Goal: Check status: Check status

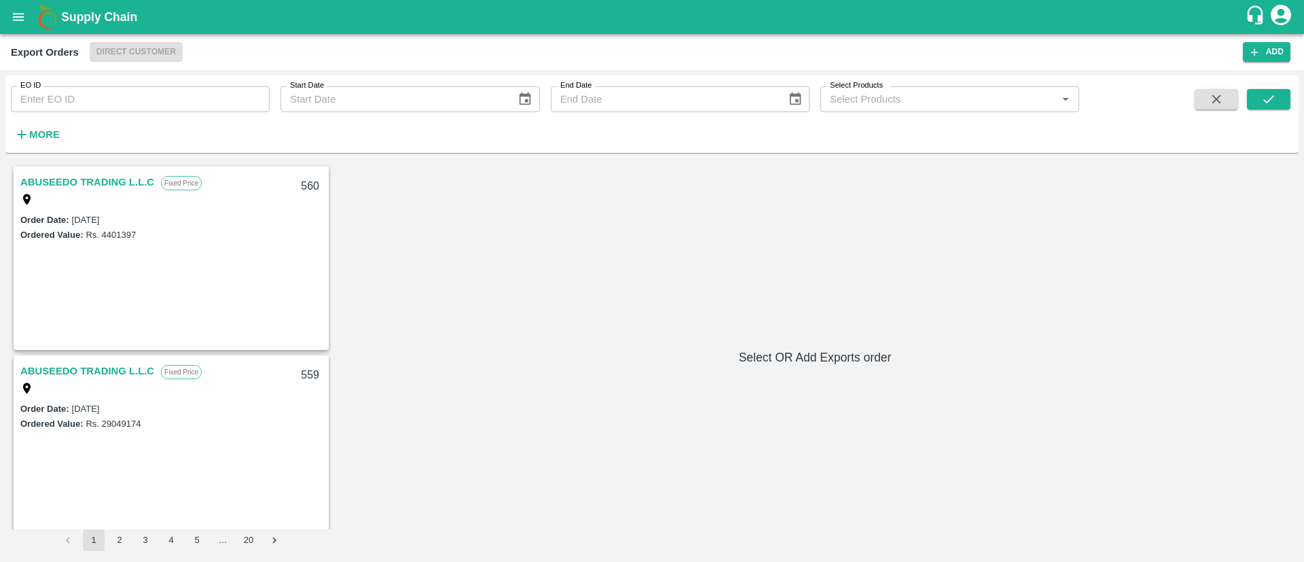
click at [109, 83] on div "EO ID EO ID" at bounding box center [135, 93] width 270 height 37
click at [111, 88] on input "EO ID" at bounding box center [140, 99] width 259 height 26
paste input "405"
type input "405"
click at [1271, 103] on icon "submit" at bounding box center [1268, 99] width 15 height 15
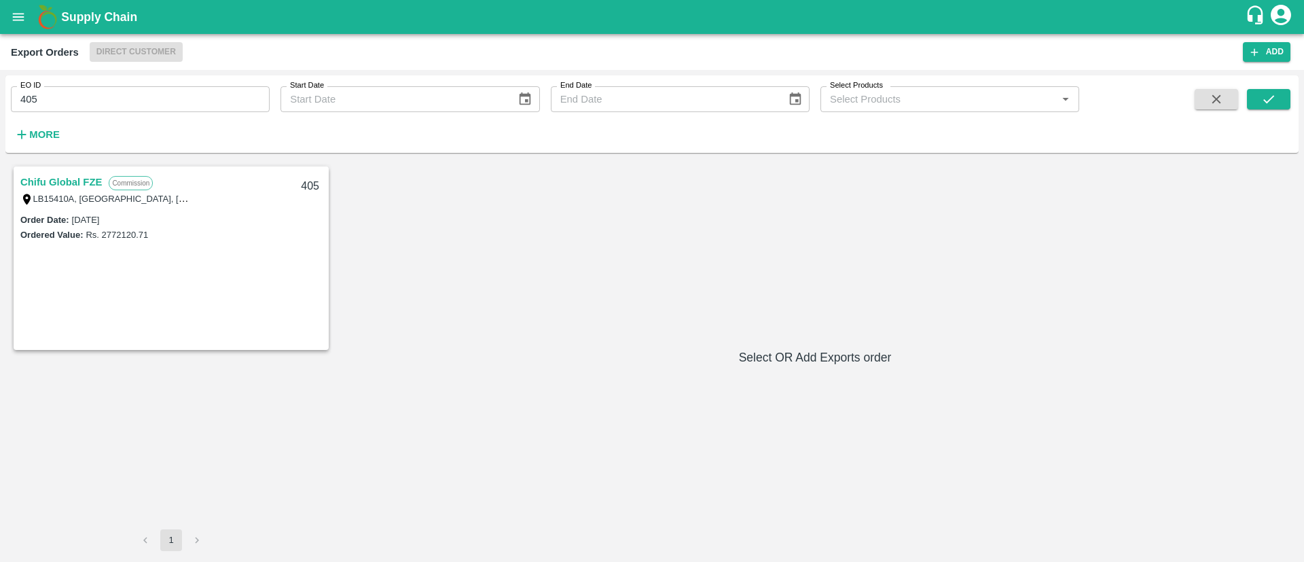
click at [62, 182] on link "Chifu Global FZE" at bounding box center [61, 182] width 82 height 18
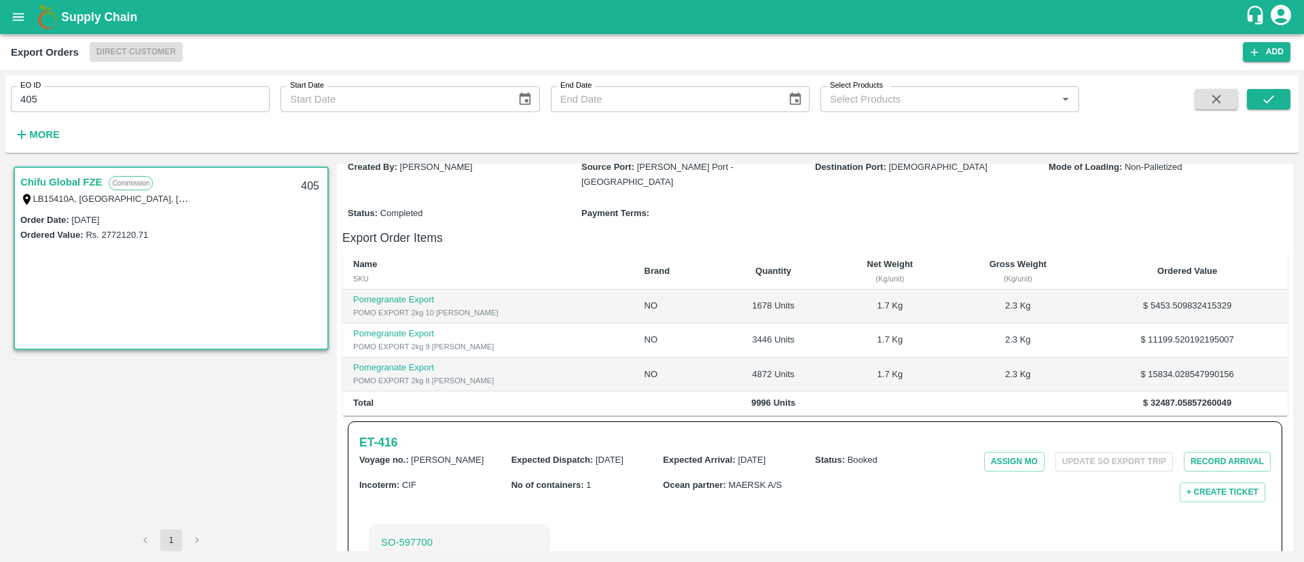
scroll to position [280, 0]
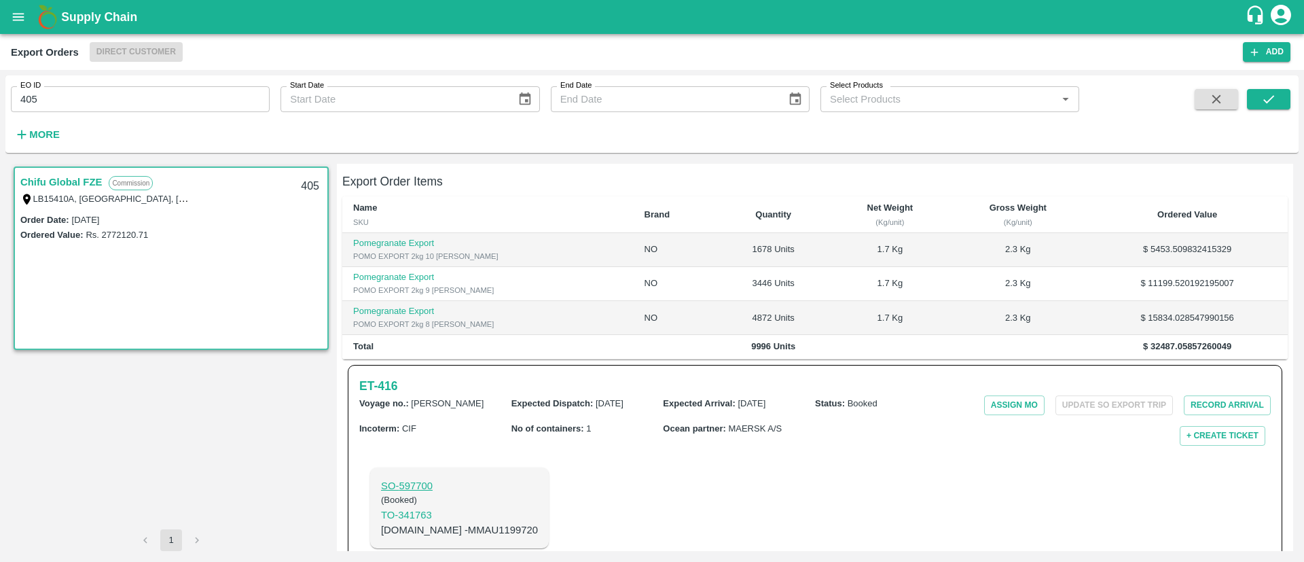
click at [393, 478] on p "SO- 597700" at bounding box center [459, 485] width 157 height 15
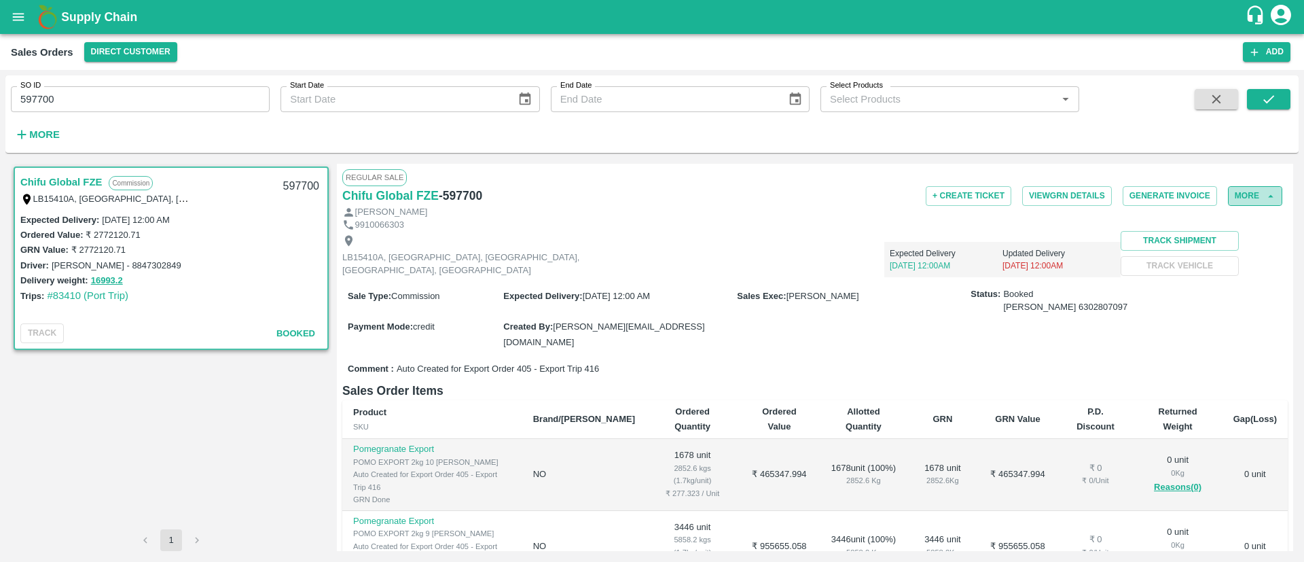
click at [1257, 192] on button "More" at bounding box center [1255, 196] width 54 height 20
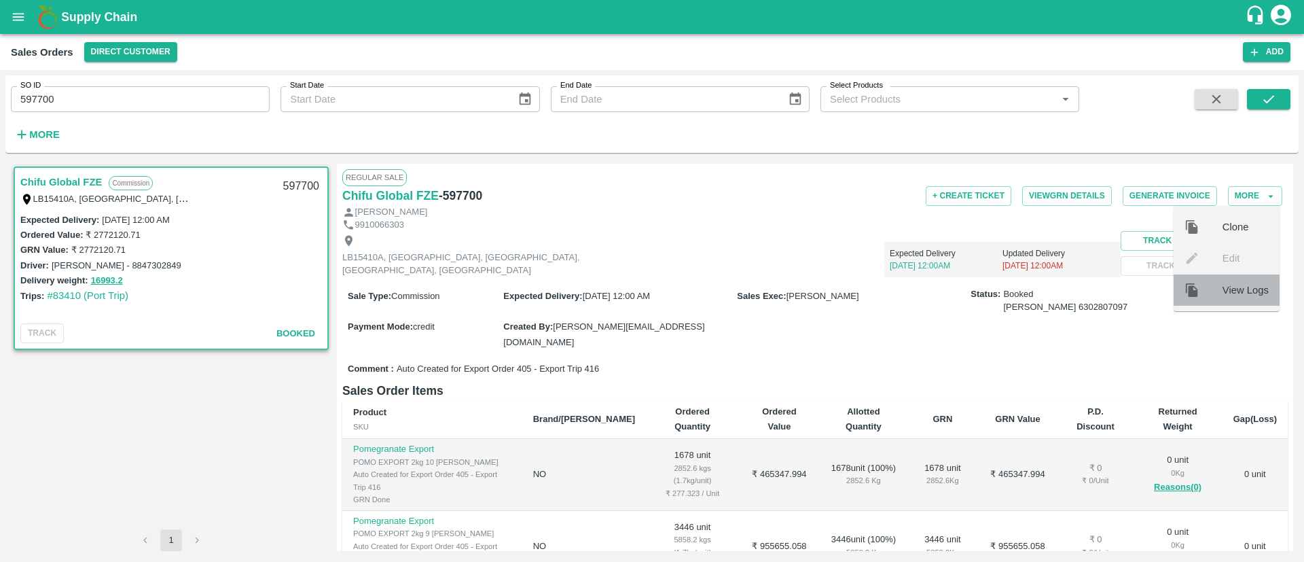
click at [1206, 298] on div "View Logs" at bounding box center [1227, 289] width 106 height 31
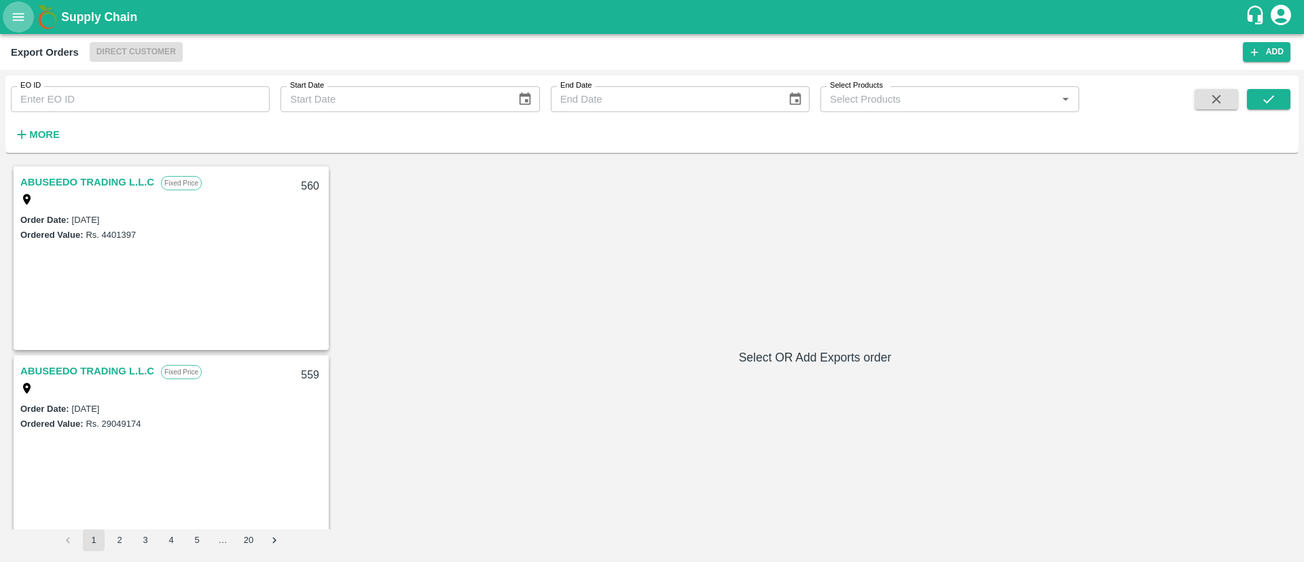
click at [11, 25] on button "open drawer" at bounding box center [18, 16] width 31 height 31
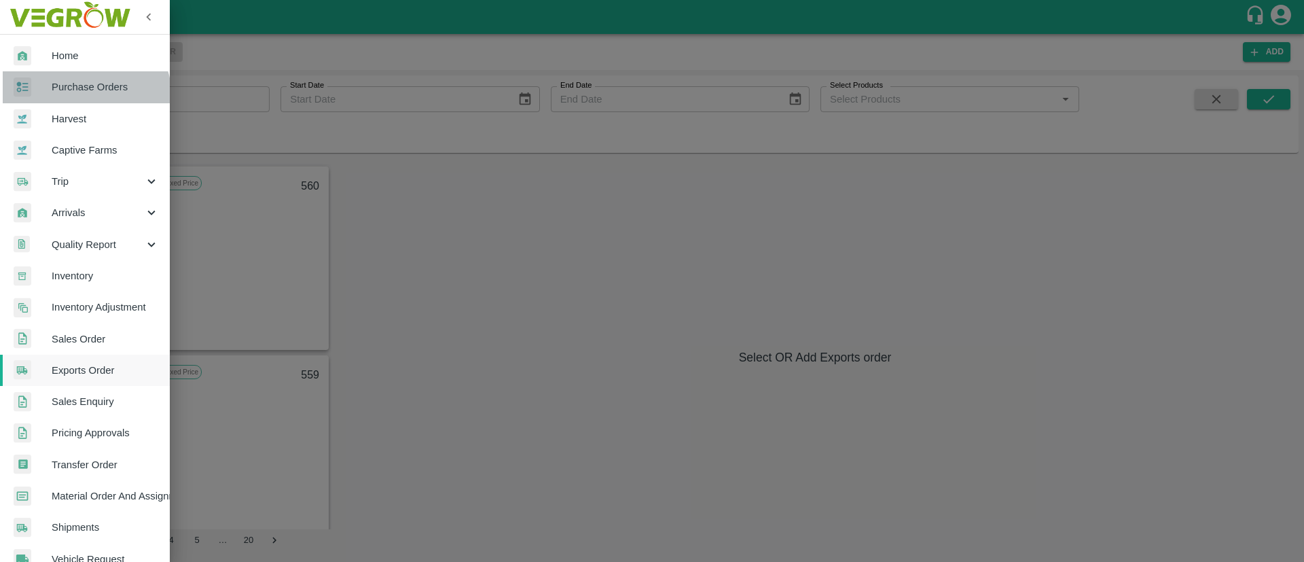
click at [83, 96] on link "Purchase Orders" at bounding box center [85, 86] width 170 height 31
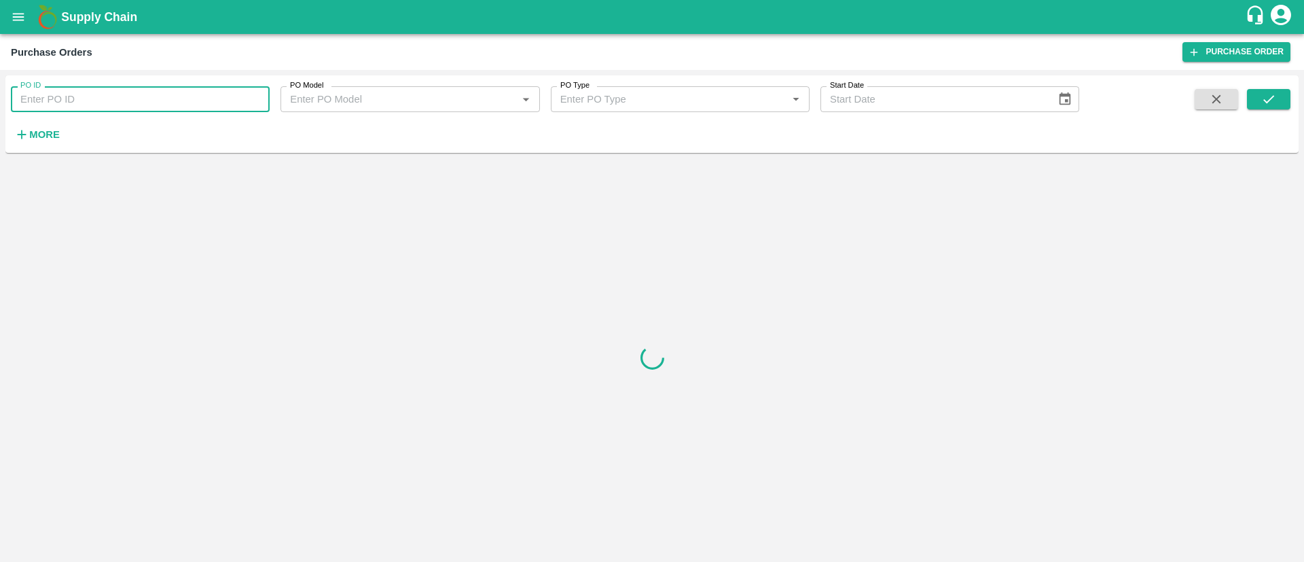
click at [102, 93] on input "PO ID" at bounding box center [140, 99] width 259 height 26
paste input "160735"
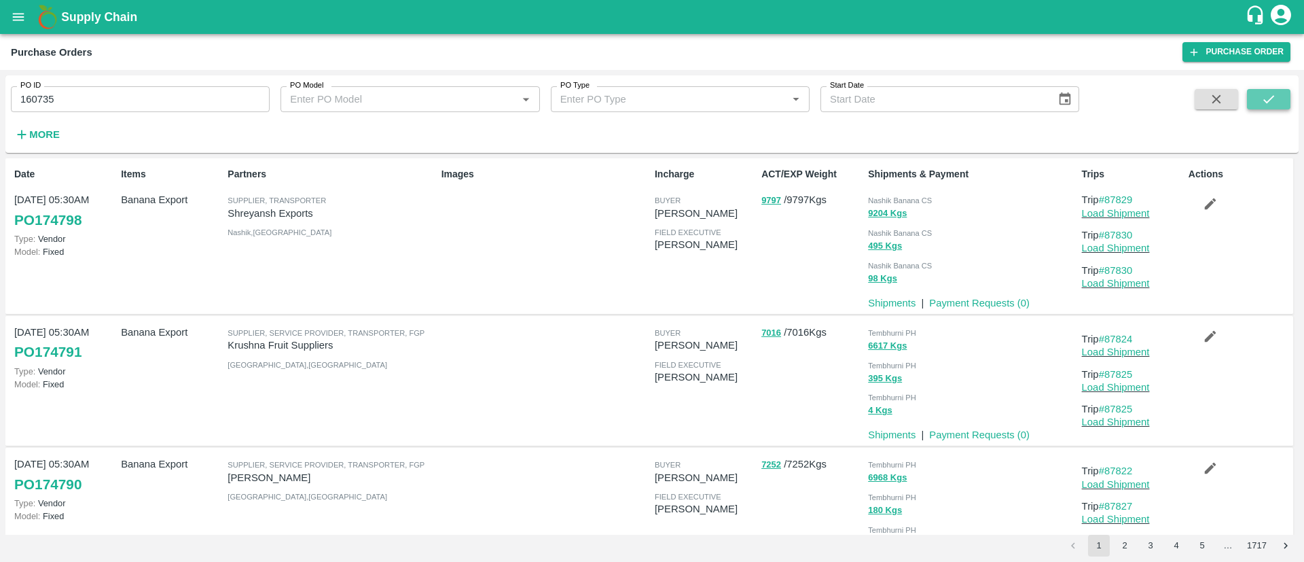
click at [1263, 94] on icon "submit" at bounding box center [1268, 99] width 15 height 15
click at [203, 95] on input "160735" at bounding box center [140, 99] width 259 height 26
type input "160735"
click at [1263, 92] on icon "submit" at bounding box center [1268, 99] width 15 height 15
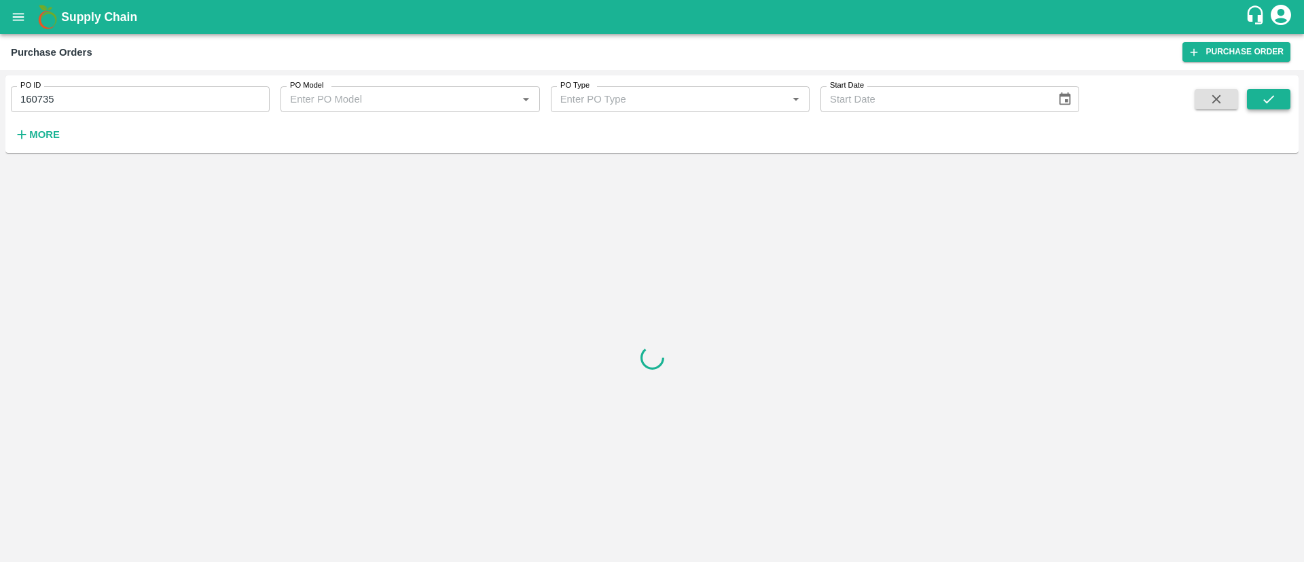
click at [1263, 92] on icon "submit" at bounding box center [1268, 99] width 15 height 15
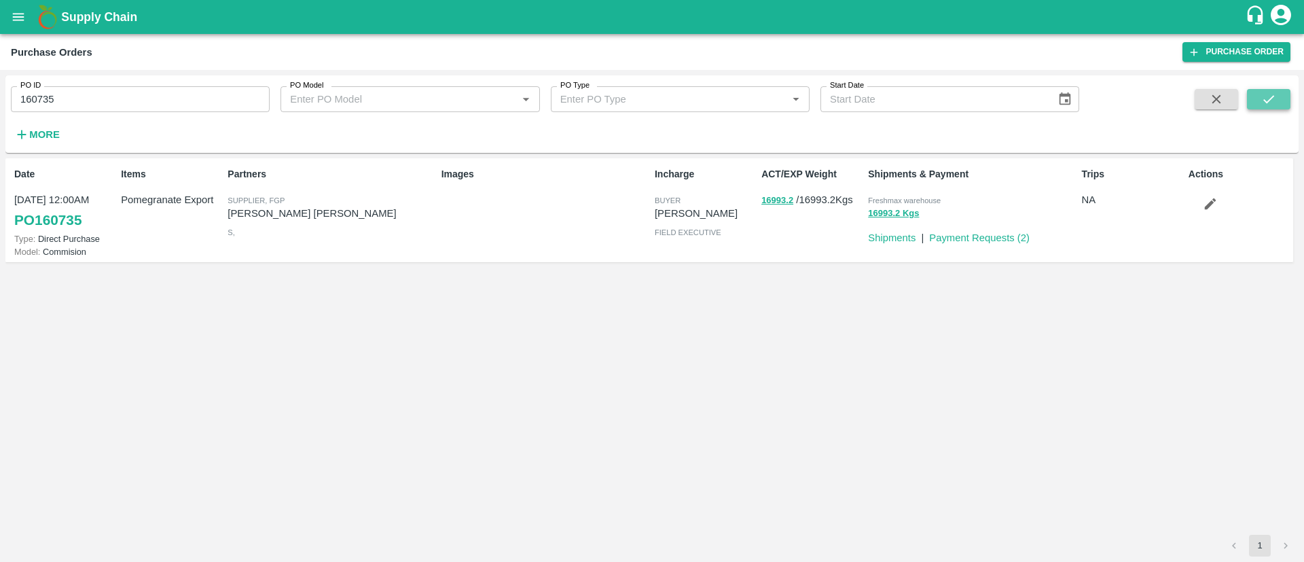
click at [1263, 92] on icon "submit" at bounding box center [1268, 99] width 15 height 15
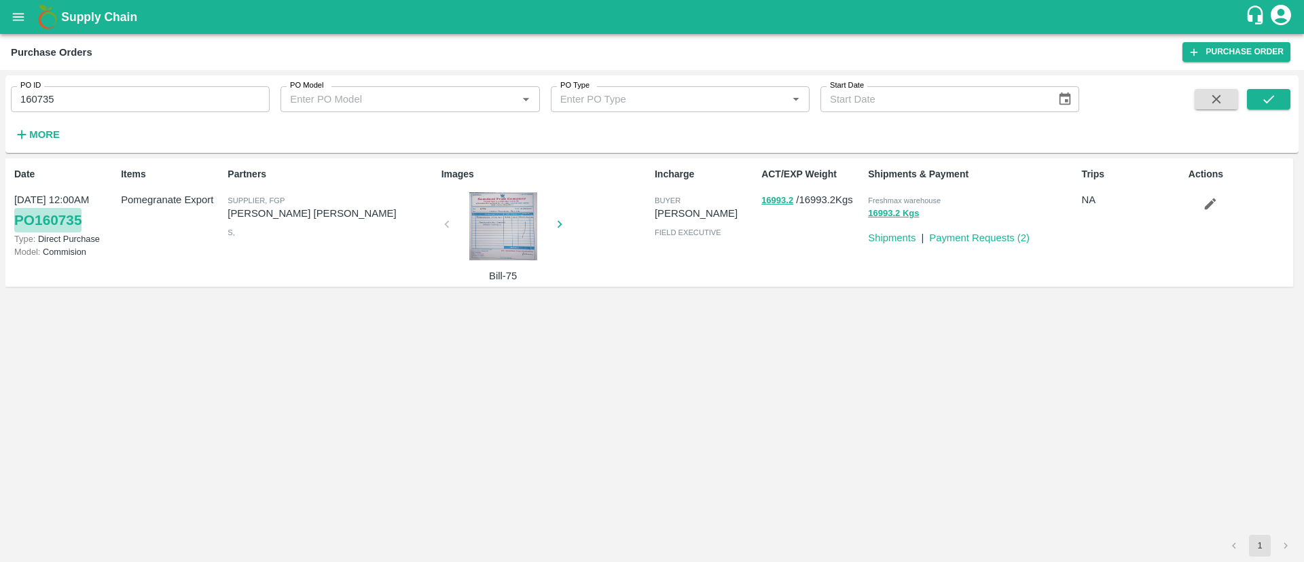
click at [45, 222] on link "PO 160735" at bounding box center [47, 220] width 67 height 24
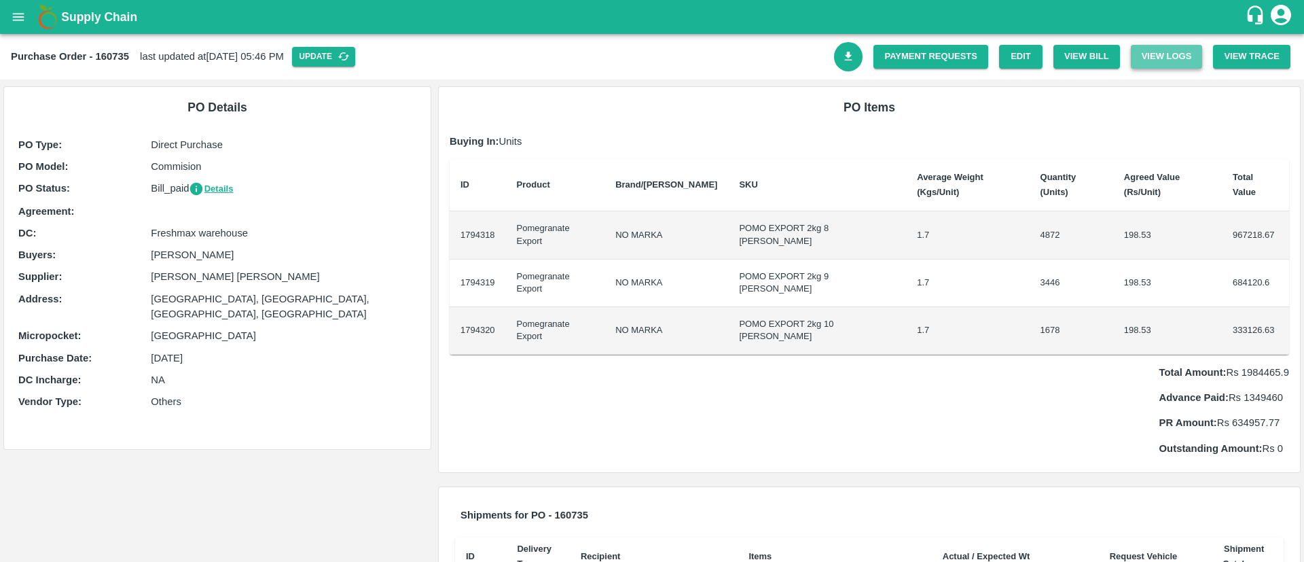
click at [1176, 47] on button "View Logs" at bounding box center [1167, 57] width 72 height 24
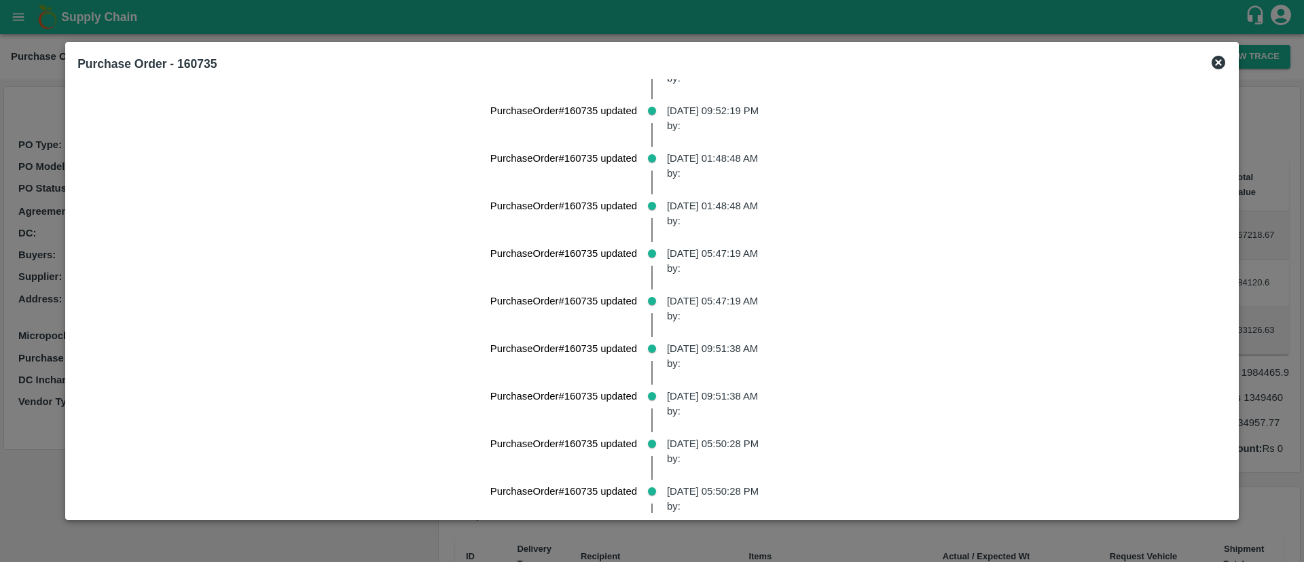
scroll to position [18569, 0]
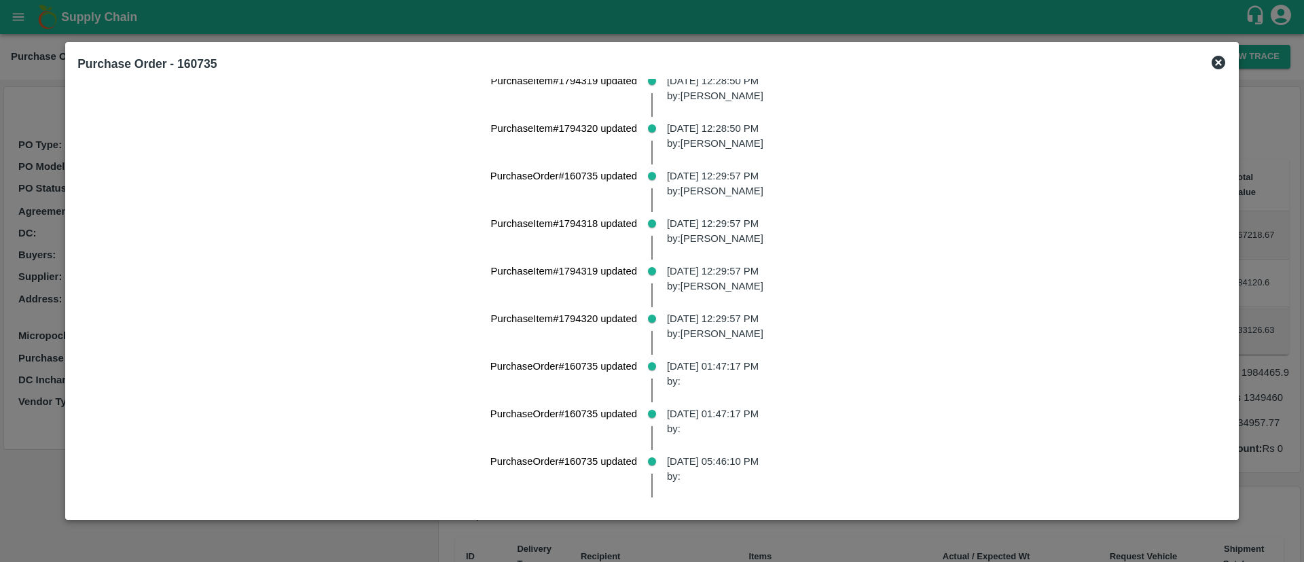
click at [1210, 55] on icon at bounding box center [1218, 62] width 16 height 16
